Goal: Task Accomplishment & Management: Use online tool/utility

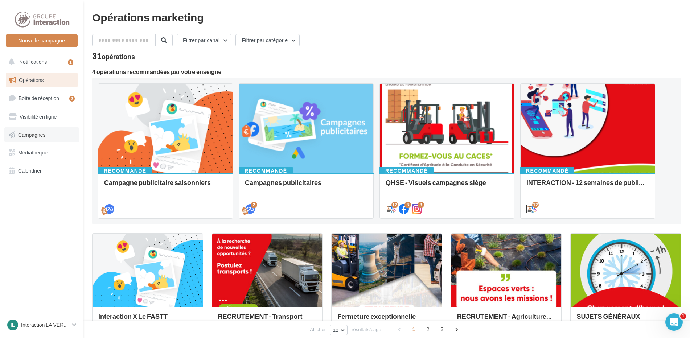
click at [38, 130] on link "Campagnes" at bounding box center [41, 134] width 75 height 15
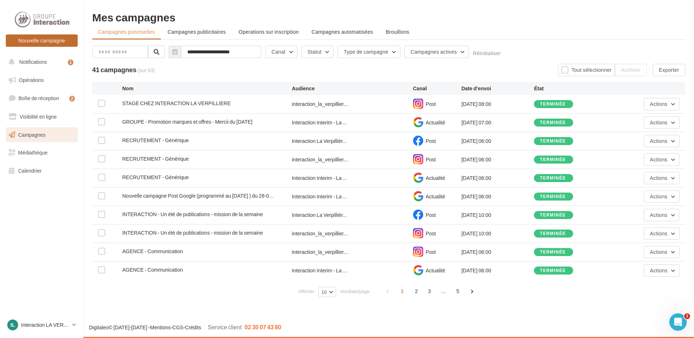
click at [37, 37] on button "Nouvelle campagne" at bounding box center [42, 40] width 72 height 12
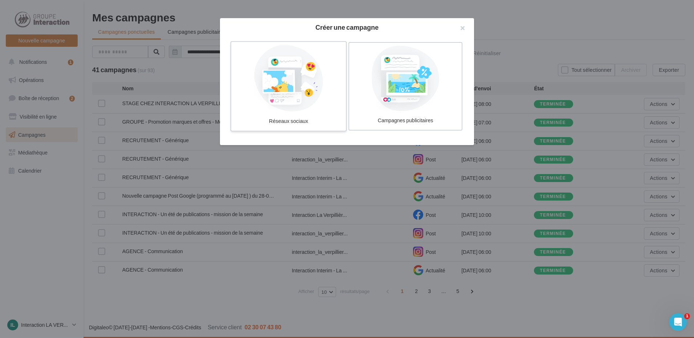
click at [295, 103] on div at bounding box center [288, 78] width 109 height 67
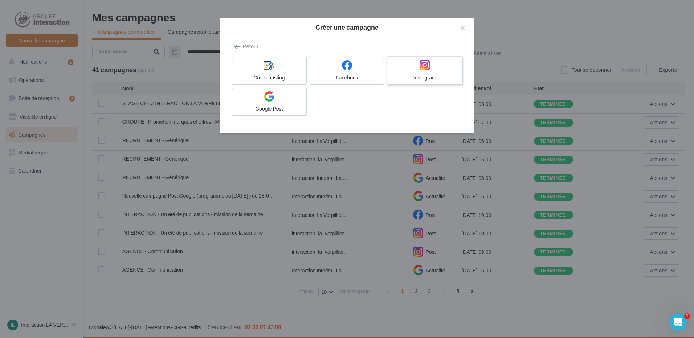
click at [430, 66] on div at bounding box center [424, 65] width 69 height 11
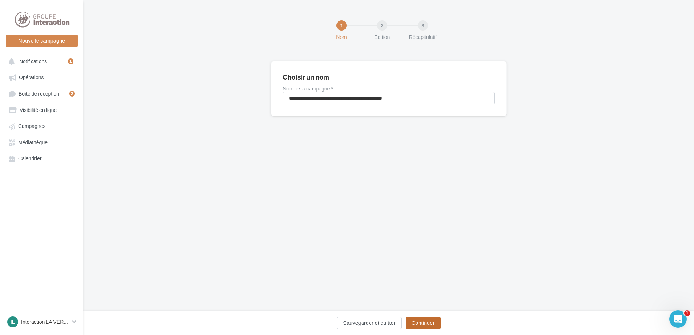
click at [422, 324] on button "Continuer" at bounding box center [423, 323] width 35 height 12
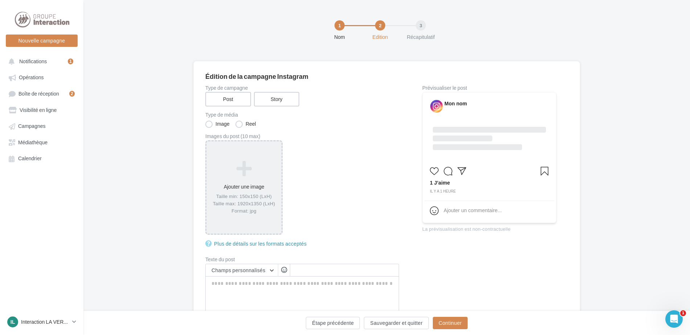
click at [248, 181] on div "Ajouter une image Taille min: 150x150 (LxH) Taille max: 1920x1350 (LxH) Format:…" at bounding box center [244, 187] width 75 height 61
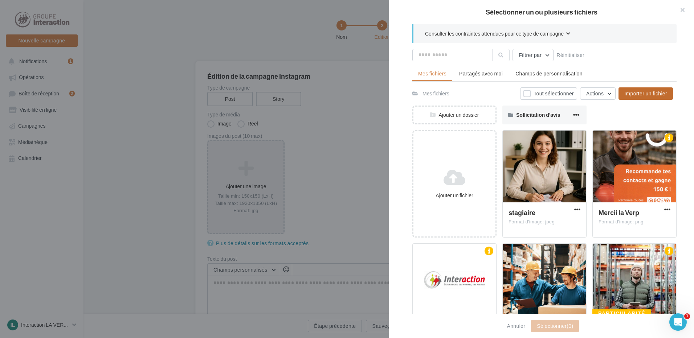
click at [632, 90] on span "Importer un fichier" at bounding box center [645, 93] width 43 height 6
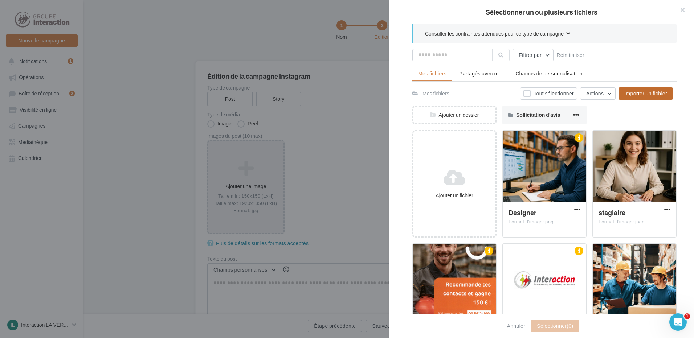
click at [242, 167] on div at bounding box center [347, 169] width 694 height 338
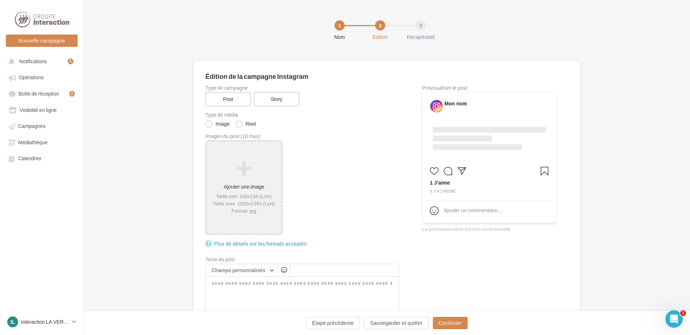
click at [242, 167] on icon at bounding box center [243, 168] width 69 height 17
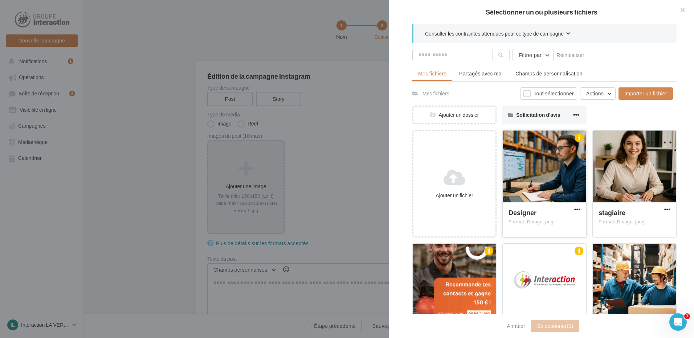
click at [553, 174] on div at bounding box center [544, 167] width 83 height 73
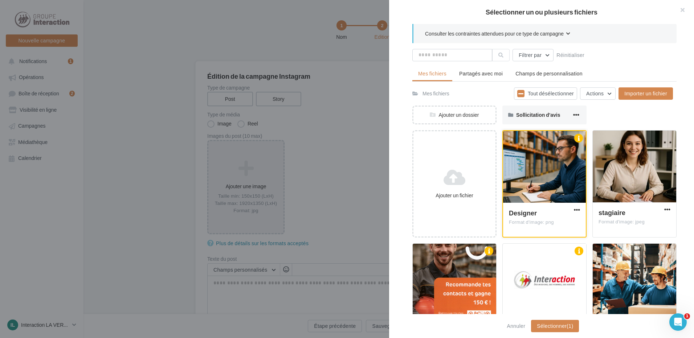
click at [553, 174] on div at bounding box center [544, 167] width 83 height 73
click at [575, 208] on span "button" at bounding box center [577, 210] width 6 height 6
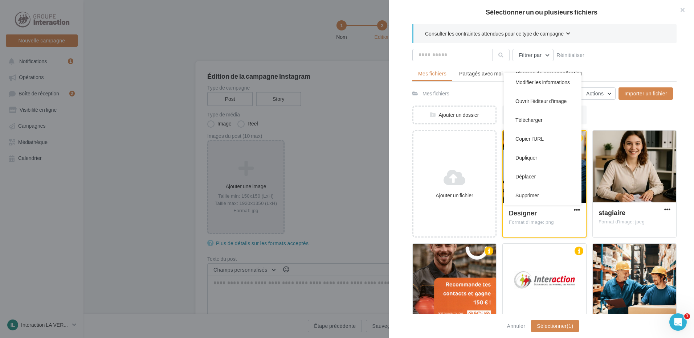
click at [542, 226] on div "Designer Format d'image: png" at bounding box center [544, 220] width 71 height 22
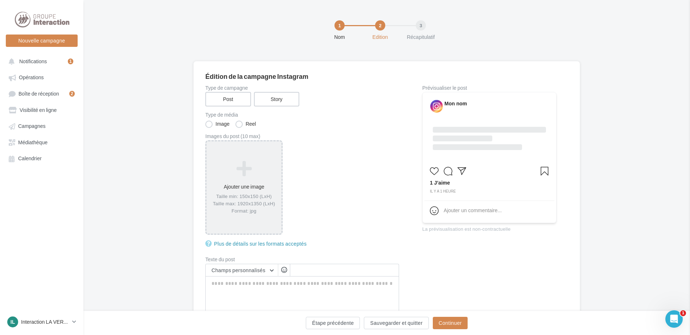
click at [244, 169] on icon at bounding box center [243, 168] width 69 height 17
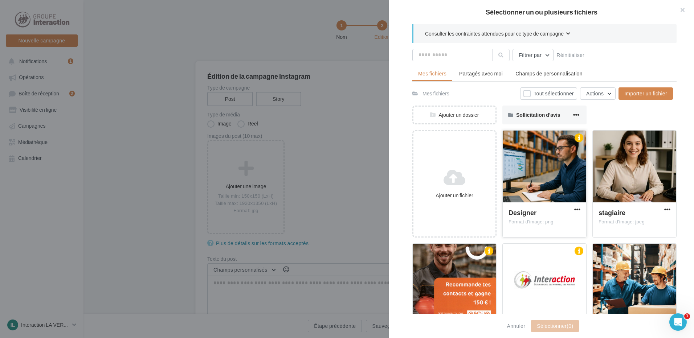
click at [525, 147] on div at bounding box center [544, 167] width 83 height 73
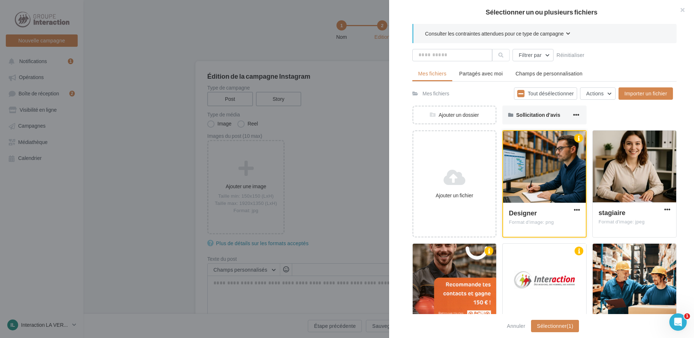
click at [525, 147] on div at bounding box center [544, 167] width 83 height 73
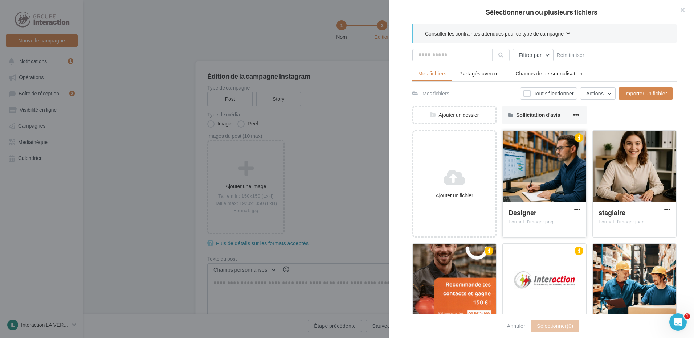
click at [525, 147] on div at bounding box center [544, 167] width 83 height 73
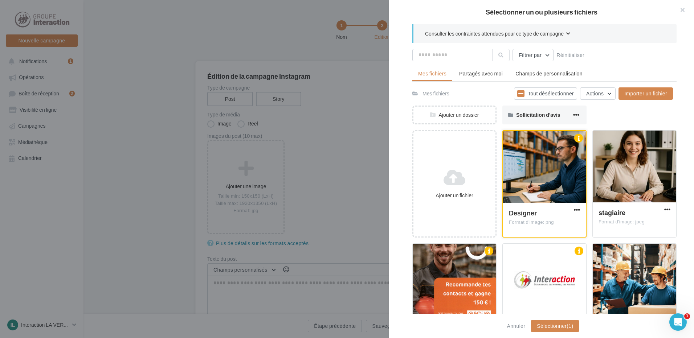
click at [525, 147] on div at bounding box center [544, 167] width 83 height 73
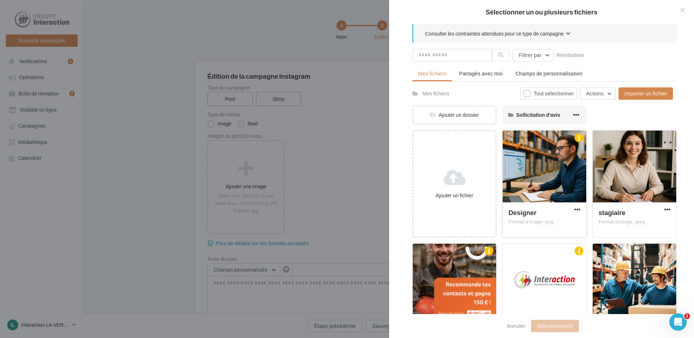
click at [525, 147] on div at bounding box center [544, 167] width 83 height 73
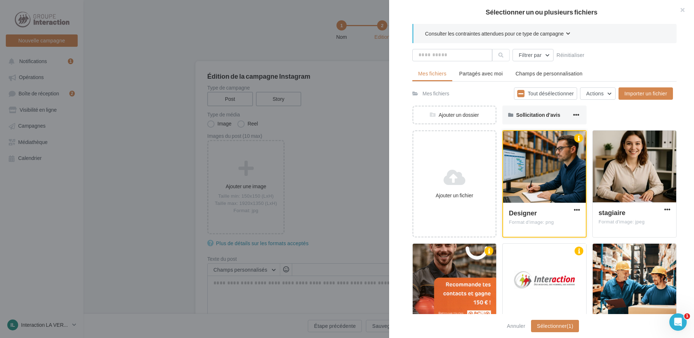
click at [525, 147] on div at bounding box center [544, 167] width 83 height 73
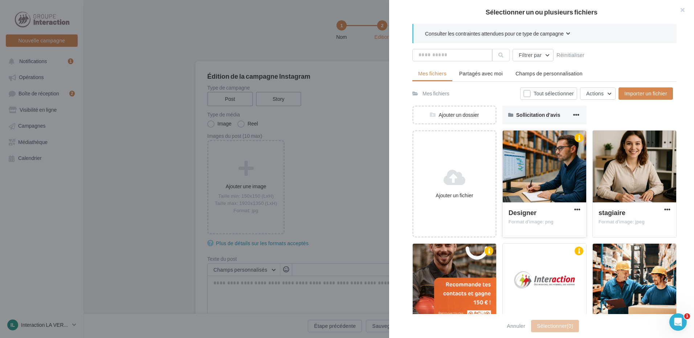
click at [525, 147] on div at bounding box center [544, 167] width 83 height 73
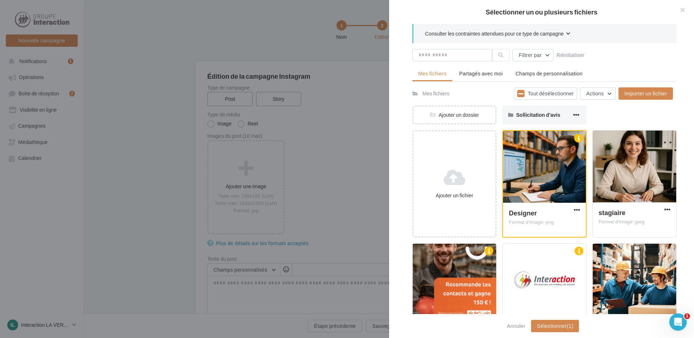
click at [525, 147] on div at bounding box center [544, 167] width 83 height 73
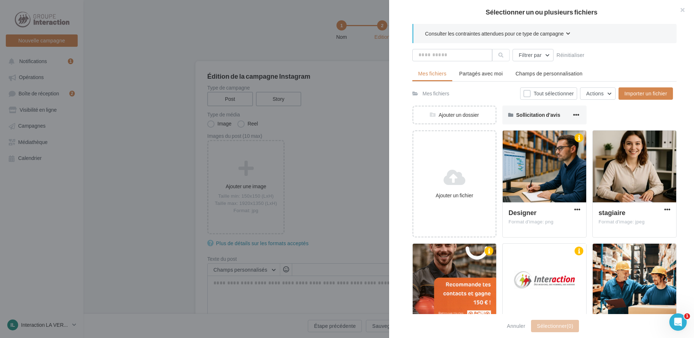
click at [263, 180] on div at bounding box center [347, 169] width 694 height 338
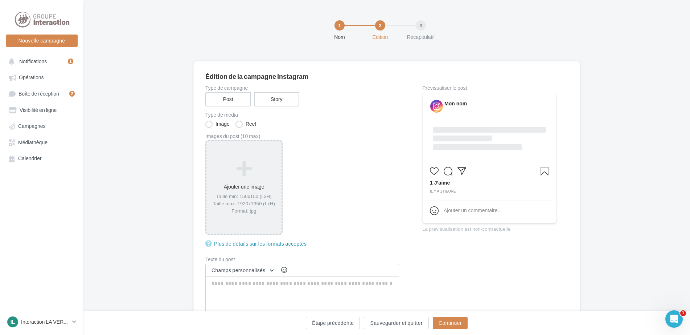
click at [242, 169] on icon at bounding box center [243, 168] width 69 height 17
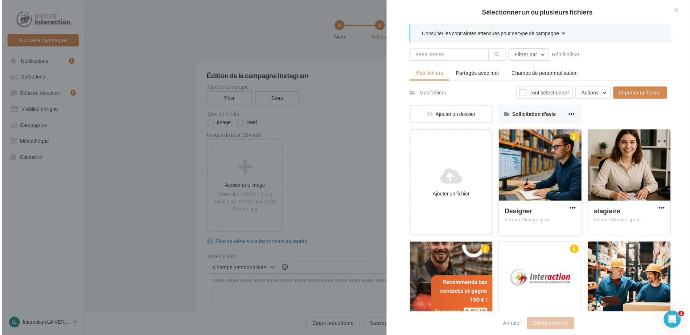
scroll to position [42, 0]
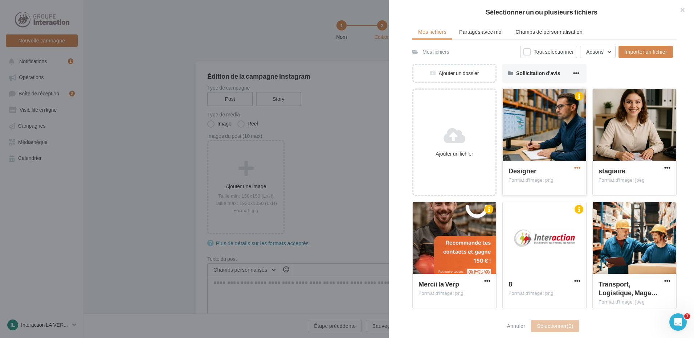
click at [575, 165] on span "button" at bounding box center [577, 168] width 6 height 6
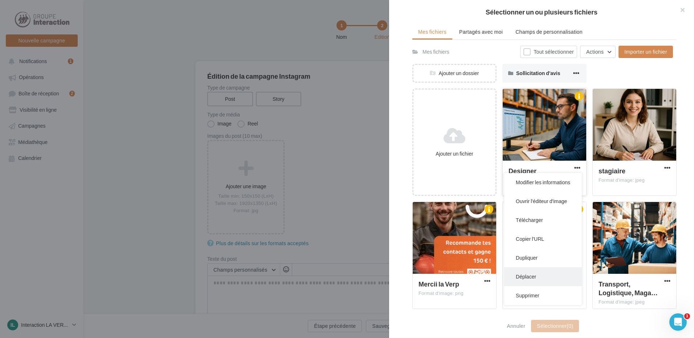
click at [536, 275] on button "Déplacer" at bounding box center [543, 277] width 78 height 19
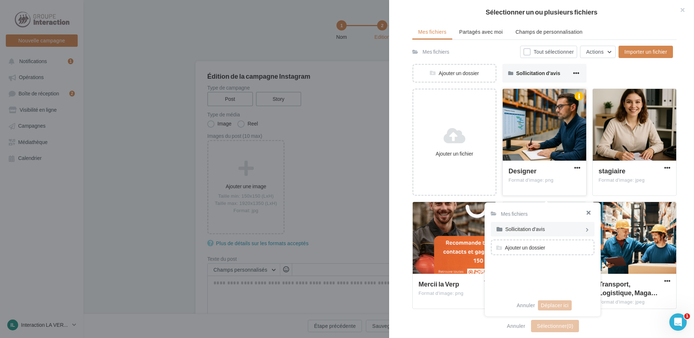
click at [587, 210] on button "button" at bounding box center [585, 214] width 29 height 22
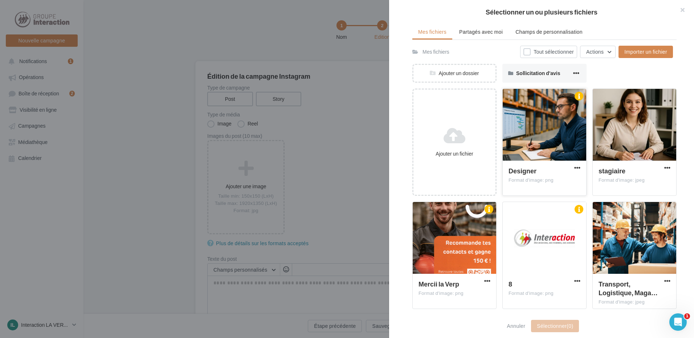
click at [536, 139] on div at bounding box center [544, 125] width 83 height 73
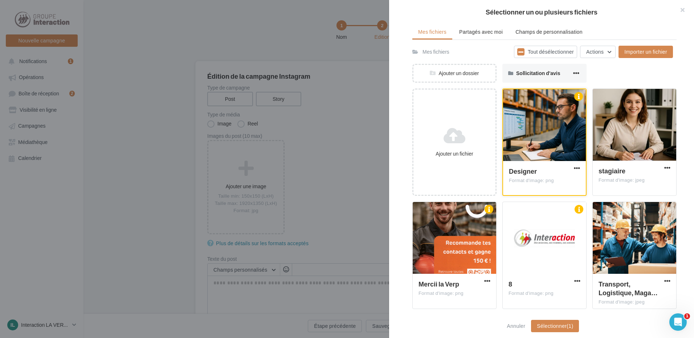
click at [536, 139] on div at bounding box center [544, 125] width 83 height 73
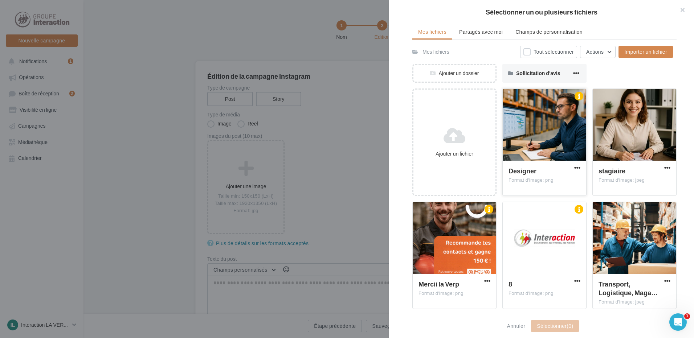
click at [536, 139] on div at bounding box center [544, 125] width 83 height 73
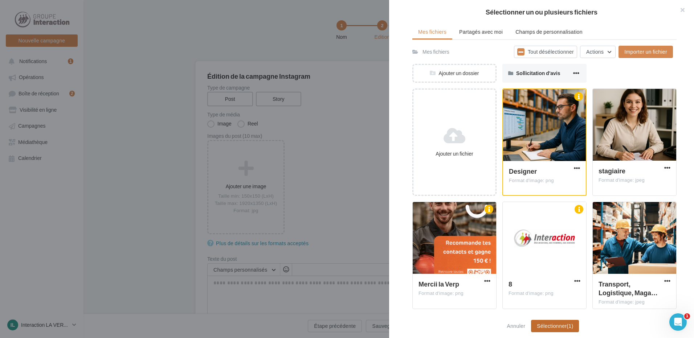
click at [558, 326] on button "Sélectionner (1)" at bounding box center [555, 326] width 48 height 12
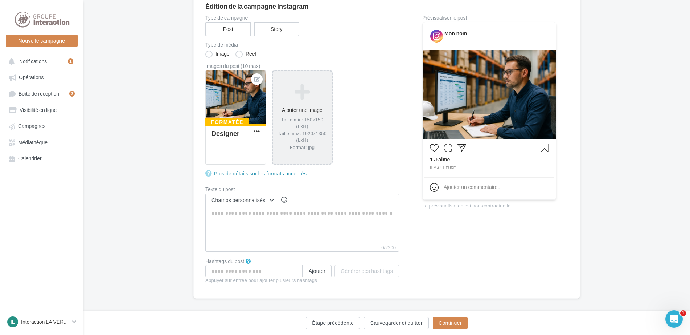
scroll to position [73, 0]
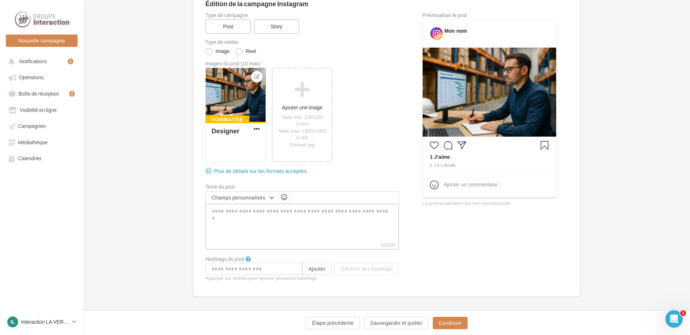
click at [249, 225] on textarea "0/2200" at bounding box center [302, 222] width 194 height 38
click at [232, 220] on textarea "0/2200" at bounding box center [302, 222] width 194 height 38
paste textarea "**********"
type textarea "**********"
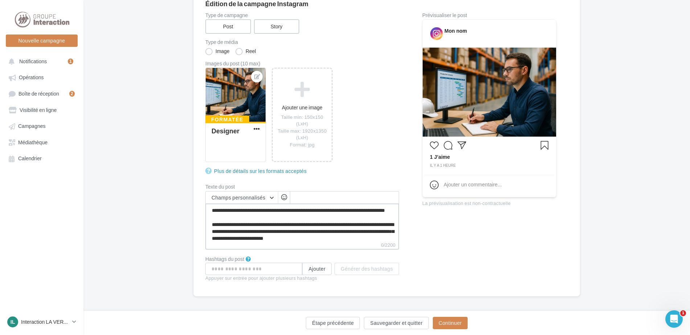
type textarea "**********"
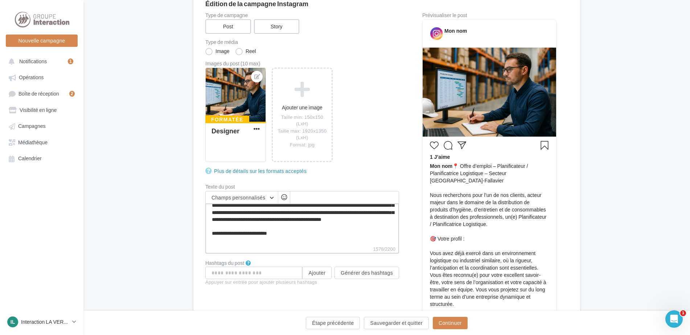
scroll to position [140, 0]
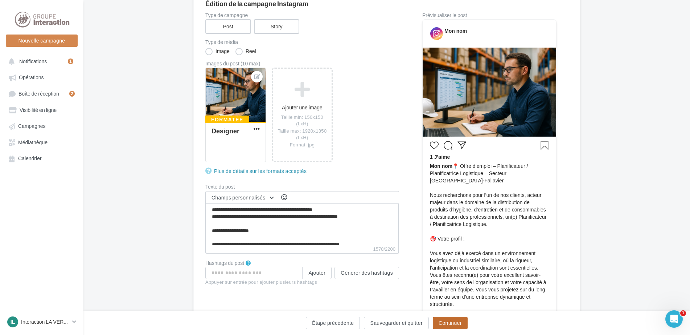
type textarea "**********"
click at [446, 319] on button "Continuer" at bounding box center [450, 323] width 35 height 12
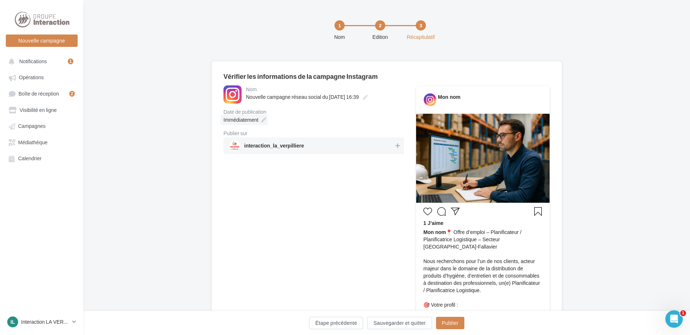
click at [267, 118] on div "Immédiatement" at bounding box center [244, 119] width 47 height 11
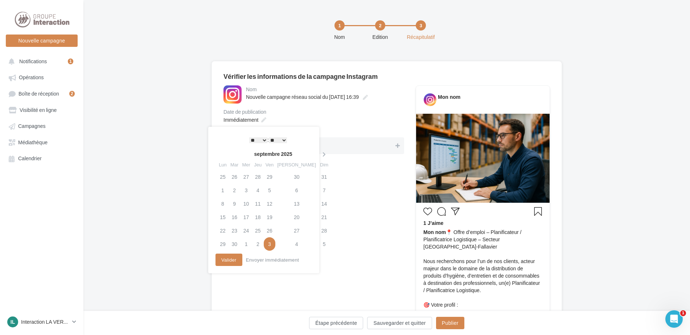
click at [275, 245] on td "3" at bounding box center [270, 243] width 12 height 13
click at [252, 258] on button "Envoyer immédiatement" at bounding box center [272, 259] width 59 height 9
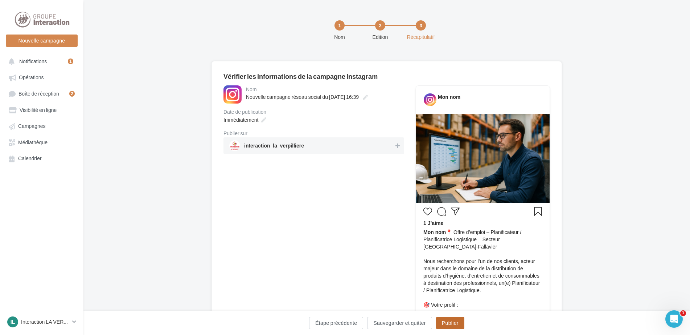
click at [450, 323] on button "Publier" at bounding box center [450, 323] width 28 height 12
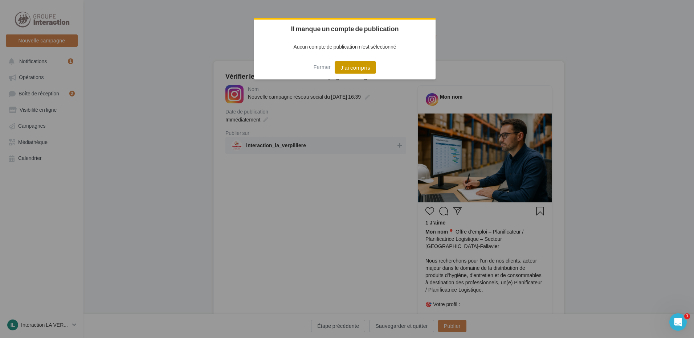
click at [342, 69] on button "J'ai compris" at bounding box center [355, 67] width 41 height 12
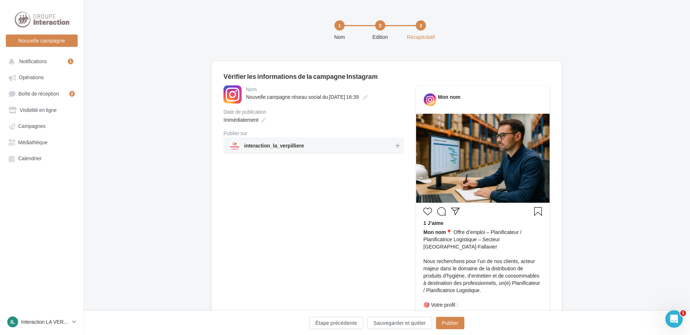
click at [259, 146] on span "interaction_la_verpilliere" at bounding box center [274, 147] width 60 height 8
click at [454, 322] on button "Publier" at bounding box center [450, 323] width 28 height 12
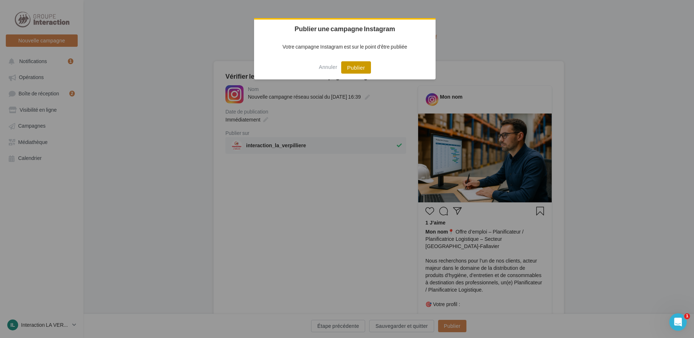
click at [348, 65] on button "Publier" at bounding box center [355, 67] width 29 height 12
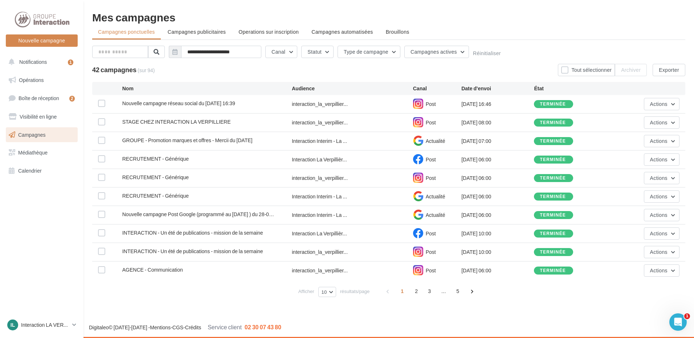
click at [209, 105] on span "Nouvelle campagne réseau social du 03-10-2025 16:39" at bounding box center [178, 103] width 113 height 6
click at [100, 104] on label at bounding box center [101, 103] width 7 height 7
click at [665, 107] on button "Actions" at bounding box center [662, 104] width 36 height 12
click at [633, 142] on button "Renommer" at bounding box center [643, 140] width 73 height 19
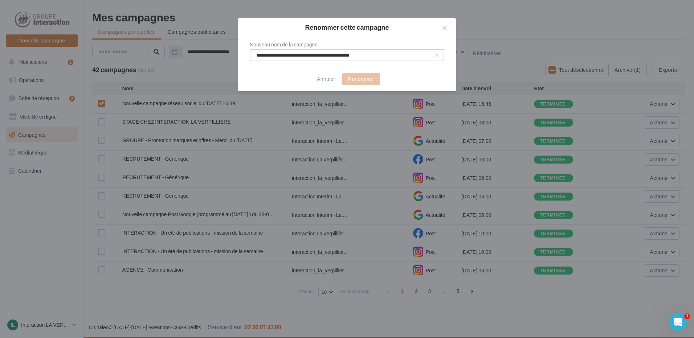
drag, startPoint x: 383, startPoint y: 54, endPoint x: 135, endPoint y: 64, distance: 248.4
click at [135, 64] on div "**********" at bounding box center [347, 169] width 694 height 338
click at [391, 53] on input "**********" at bounding box center [347, 55] width 195 height 12
click at [389, 54] on input "**********" at bounding box center [347, 55] width 195 height 12
drag, startPoint x: 387, startPoint y: 54, endPoint x: 317, endPoint y: 55, distance: 70.1
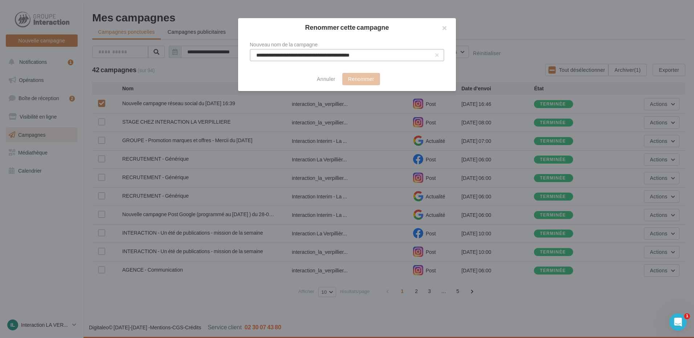
click at [317, 55] on input "**********" at bounding box center [347, 55] width 195 height 12
click at [352, 52] on input "**********" at bounding box center [347, 55] width 195 height 12
drag, startPoint x: 270, startPoint y: 56, endPoint x: 283, endPoint y: 56, distance: 13.8
click at [283, 56] on input "**********" at bounding box center [347, 55] width 195 height 12
drag, startPoint x: 305, startPoint y: 53, endPoint x: 389, endPoint y: 50, distance: 84.2
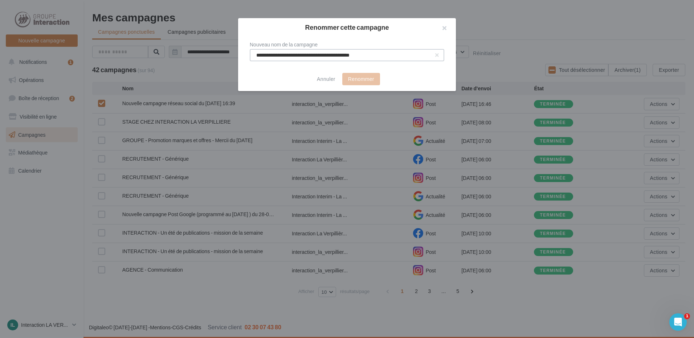
click at [389, 50] on input "**********" at bounding box center [347, 55] width 195 height 12
click at [444, 25] on button "button" at bounding box center [441, 29] width 29 height 22
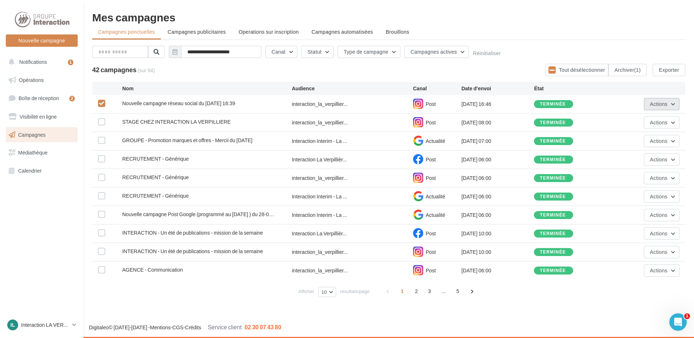
click at [667, 105] on span "Actions" at bounding box center [658, 104] width 17 height 6
click at [636, 137] on button "Renommer" at bounding box center [643, 140] width 73 height 19
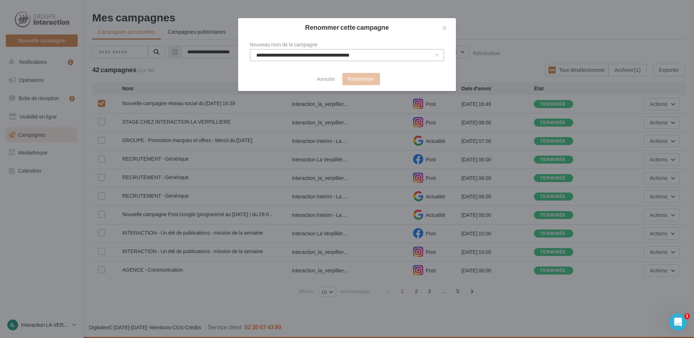
click at [441, 54] on input "**********" at bounding box center [347, 55] width 195 height 12
click at [436, 54] on button "button" at bounding box center [437, 55] width 3 height 3
click at [335, 61] on input "text" at bounding box center [347, 55] width 195 height 12
click at [331, 81] on button "Annuler" at bounding box center [326, 79] width 24 height 9
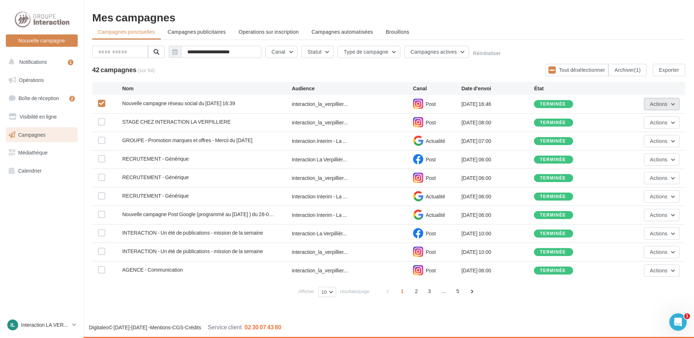
click at [654, 101] on span "Actions" at bounding box center [658, 104] width 17 height 6
click at [638, 143] on button "Renommer" at bounding box center [643, 140] width 73 height 19
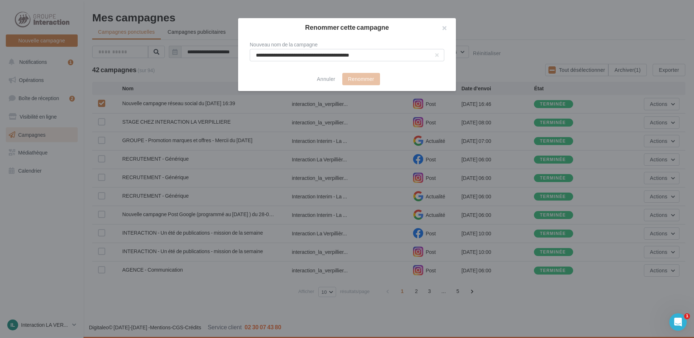
click at [381, 30] on div "Renommer cette campagne" at bounding box center [347, 27] width 195 height 7
click at [389, 58] on input "**********" at bounding box center [347, 55] width 195 height 12
drag, startPoint x: 384, startPoint y: 53, endPoint x: 253, endPoint y: 56, distance: 131.0
click at [253, 56] on input "**********" at bounding box center [347, 55] width 195 height 12
click at [437, 54] on button "button" at bounding box center [437, 55] width 3 height 3
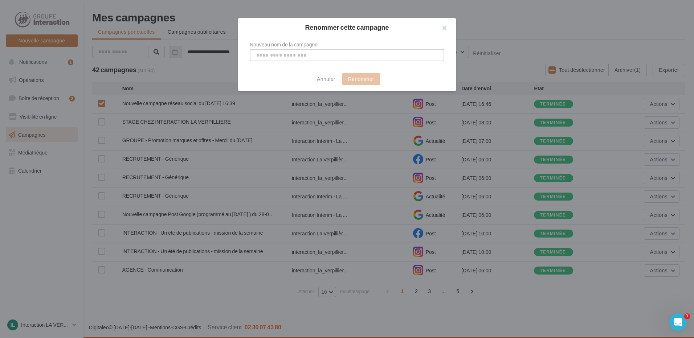
click at [437, 53] on input "text" at bounding box center [347, 55] width 195 height 12
drag, startPoint x: 432, startPoint y: 58, endPoint x: 387, endPoint y: 52, distance: 45.3
click at [387, 52] on input "text" at bounding box center [347, 55] width 195 height 12
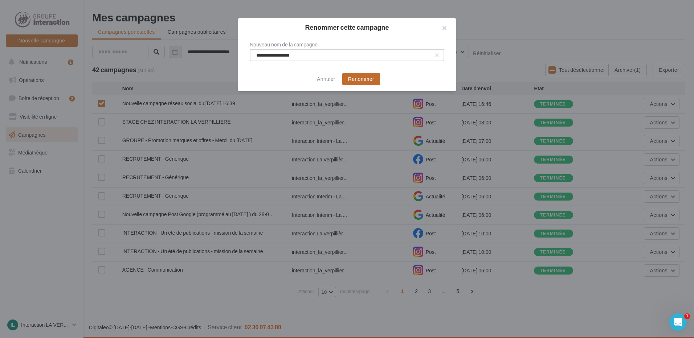
type input "**********"
click at [356, 78] on button "Renommer" at bounding box center [361, 79] width 38 height 12
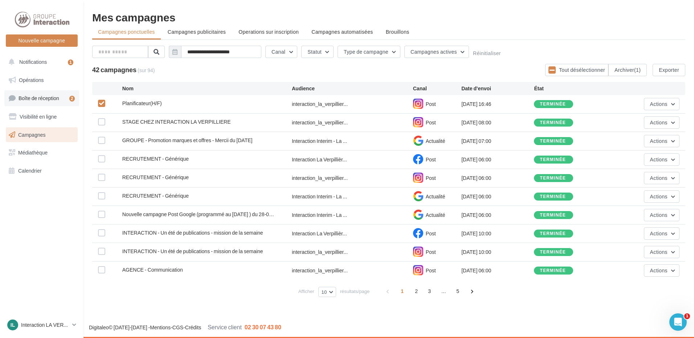
click at [37, 96] on span "Boîte de réception" at bounding box center [39, 98] width 41 height 6
